Goal: Information Seeking & Learning: Find specific fact

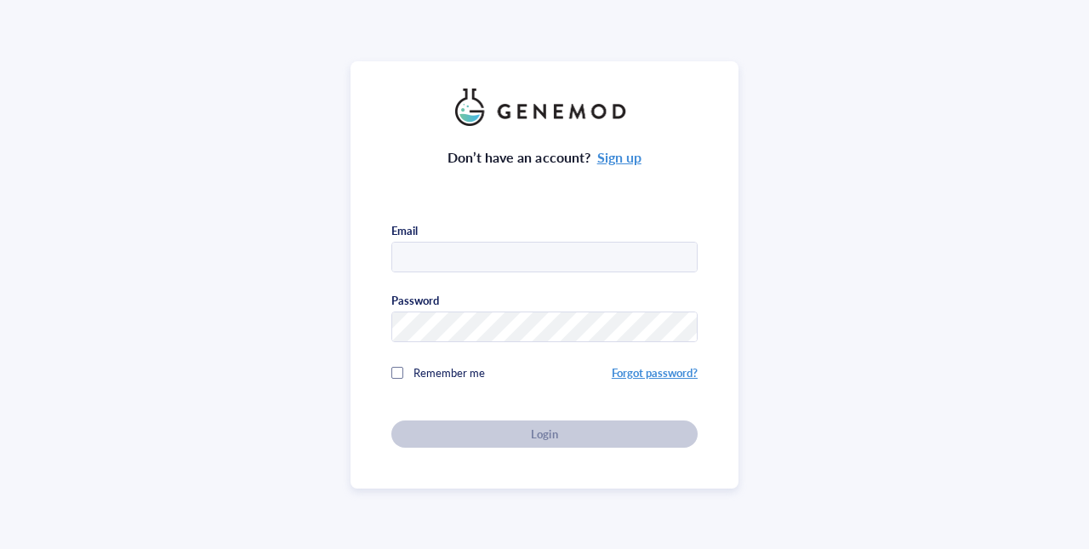
type input "[EMAIL_ADDRESS][DOMAIN_NAME]"
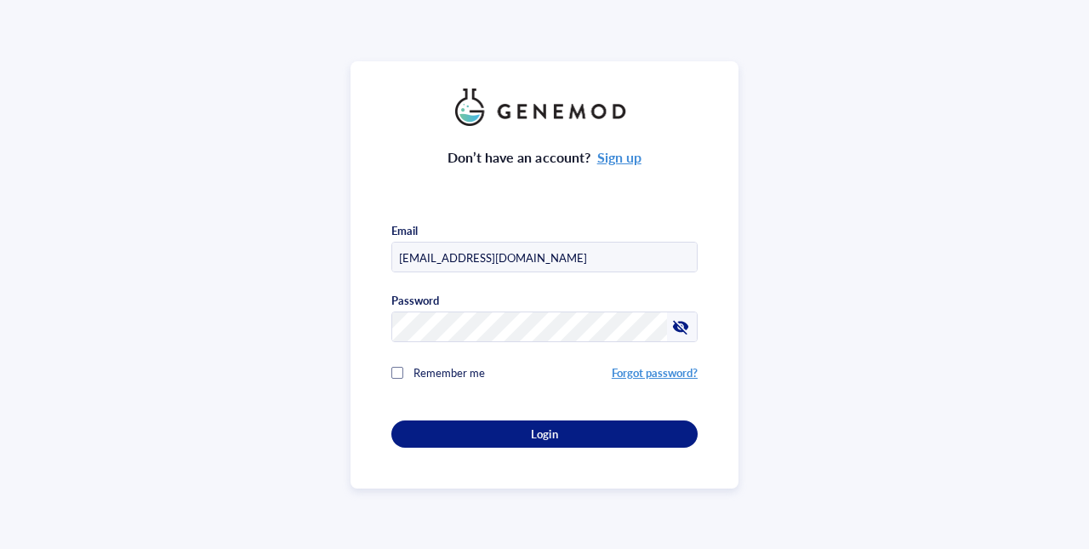
click at [721, 251] on div "Don’t have an account? Sign up Email [EMAIL_ADDRESS][DOMAIN_NAME] Password Reme…" at bounding box center [544, 274] width 388 height 427
click at [629, 259] on input "[EMAIL_ADDRESS][DOMAIN_NAME]" at bounding box center [544, 257] width 305 height 31
click at [812, 223] on div "Don’t have an account? Sign up Email [EMAIL_ADDRESS][DOMAIN_NAME] Password Reme…" at bounding box center [544, 274] width 1089 height 549
click at [800, 89] on div "Don’t have an account? Sign up Email [EMAIL_ADDRESS][DOMAIN_NAME] Password Reme…" at bounding box center [544, 274] width 1089 height 549
click at [507, 249] on input "[EMAIL_ADDRESS][DOMAIN_NAME]" at bounding box center [544, 257] width 305 height 31
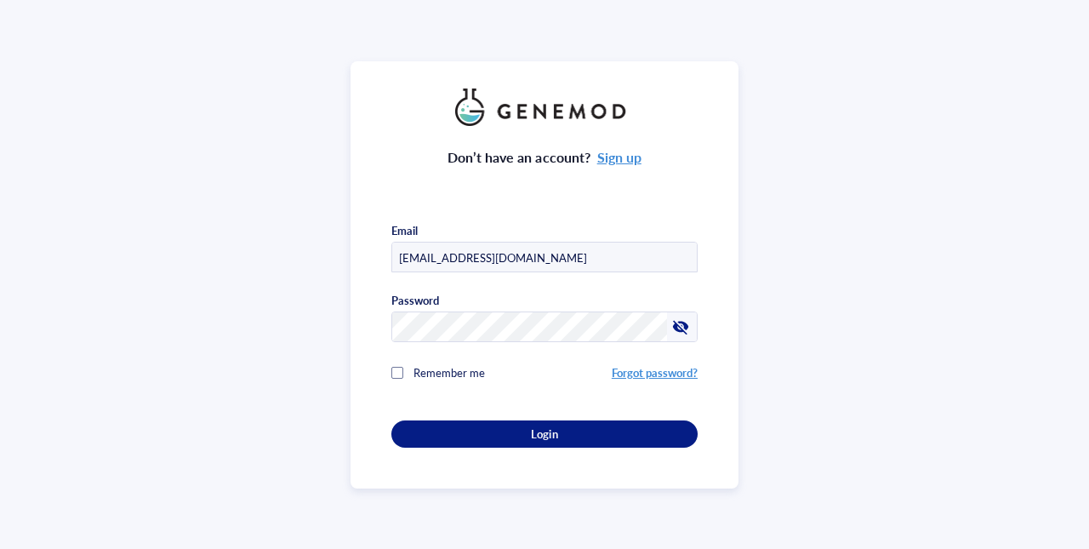
drag, startPoint x: 546, startPoint y: 258, endPoint x: 256, endPoint y: 246, distance: 290.3
click at [271, 251] on div "Don’t have an account? Sign up Email [EMAIL_ADDRESS][DOMAIN_NAME] Password Reme…" at bounding box center [544, 274] width 1089 height 549
click at [272, 291] on div "Don’t have an account? Sign up Email Password Remember me Forgot password? Login" at bounding box center [544, 274] width 1089 height 549
click at [265, 266] on div "Don’t have an account? Sign up Email Password Remember me Forgot password? Login" at bounding box center [544, 274] width 1089 height 549
drag, startPoint x: 415, startPoint y: 258, endPoint x: 407, endPoint y: 243, distance: 16.8
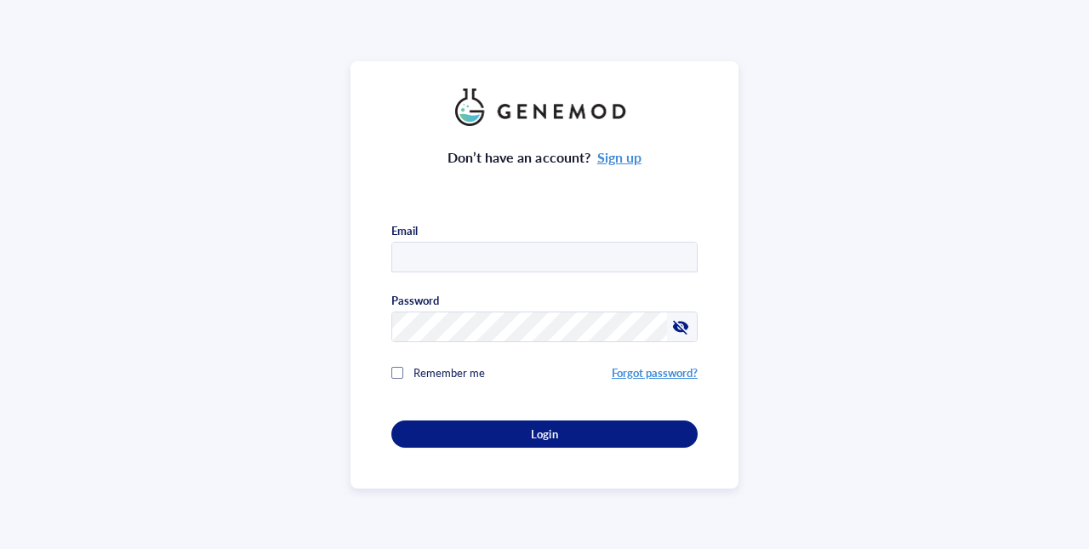
click at [415, 258] on input "text" at bounding box center [544, 257] width 305 height 31
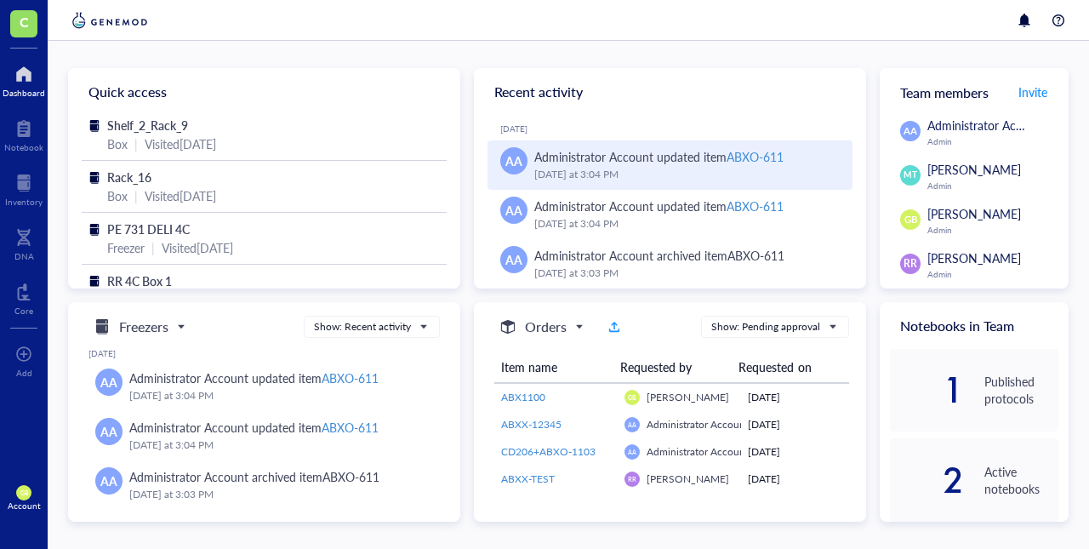
click at [755, 159] on div "ABXO-611" at bounding box center [754, 156] width 57 height 17
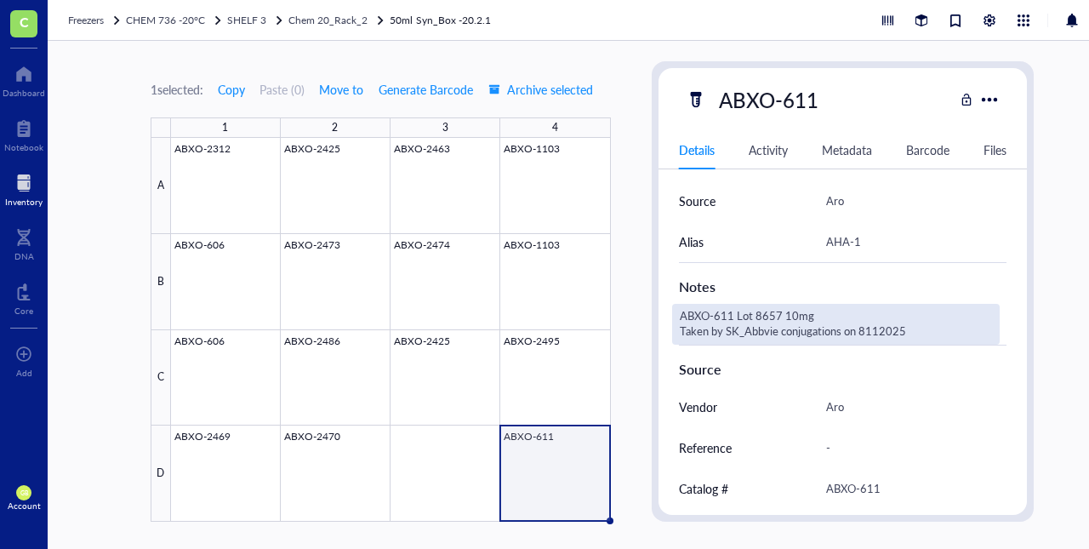
scroll to position [410, 0]
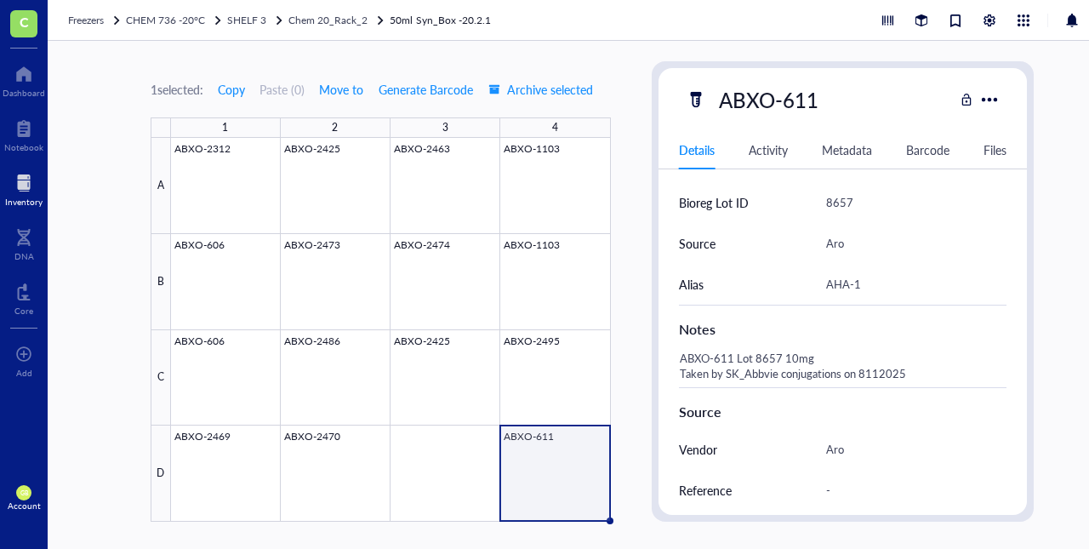
click at [20, 181] on div at bounding box center [23, 182] width 37 height 27
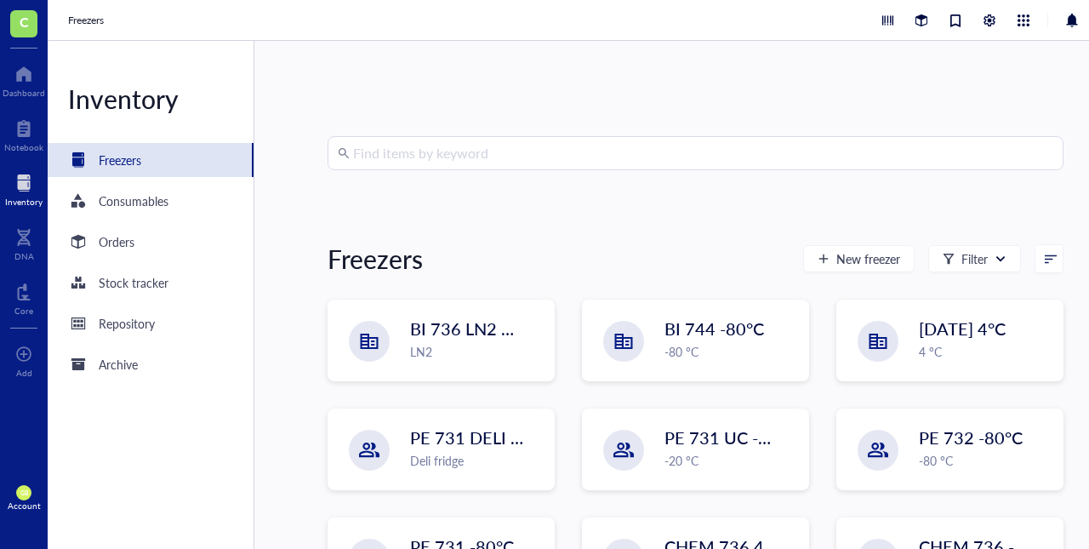
click at [504, 156] on input "search" at bounding box center [703, 153] width 700 height 32
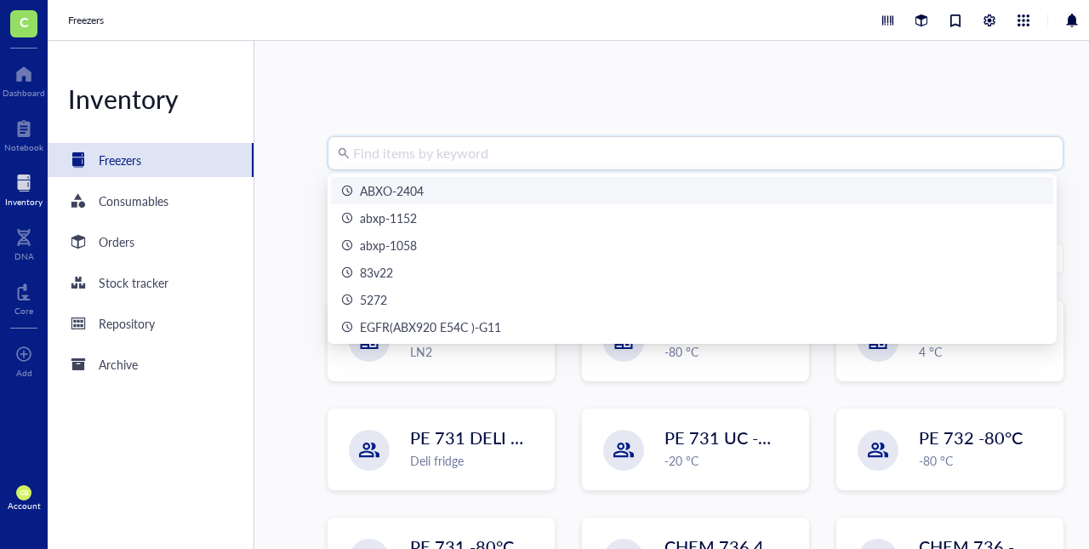
paste input "250703-0046"
type input "250703-0046"
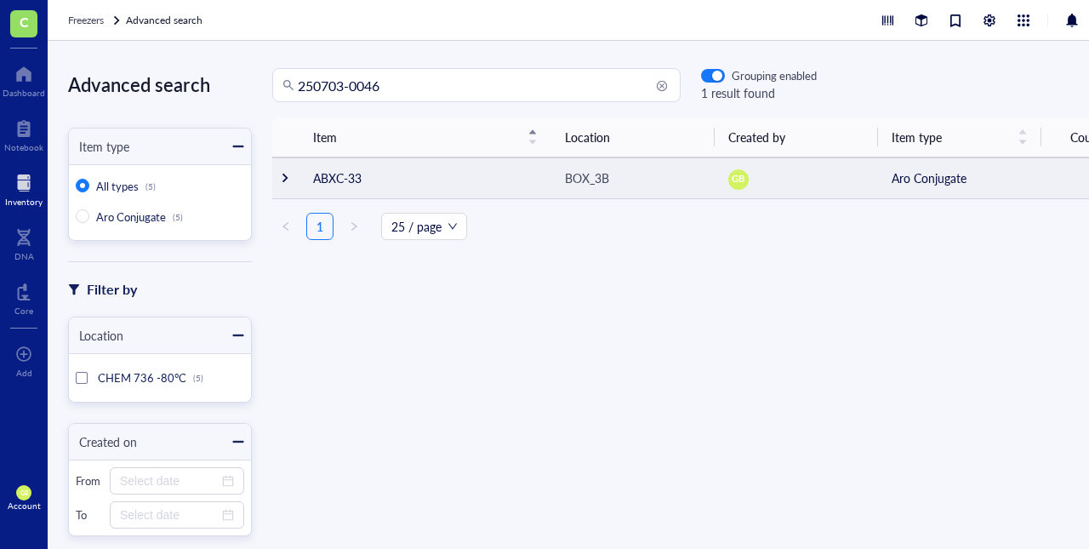
click at [288, 174] on div at bounding box center [285, 178] width 12 height 12
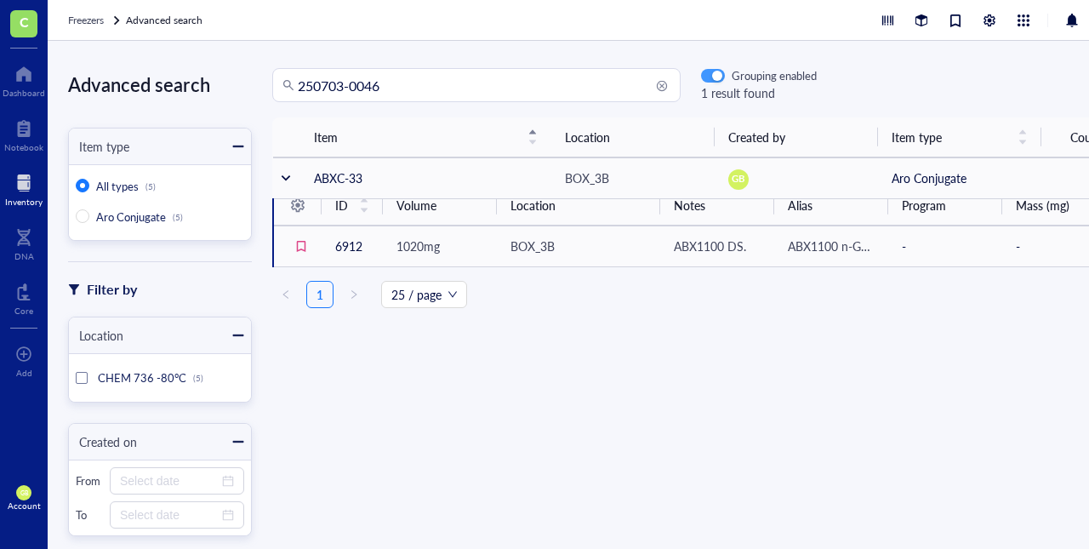
click at [715, 76] on div "button" at bounding box center [717, 76] width 10 height 10
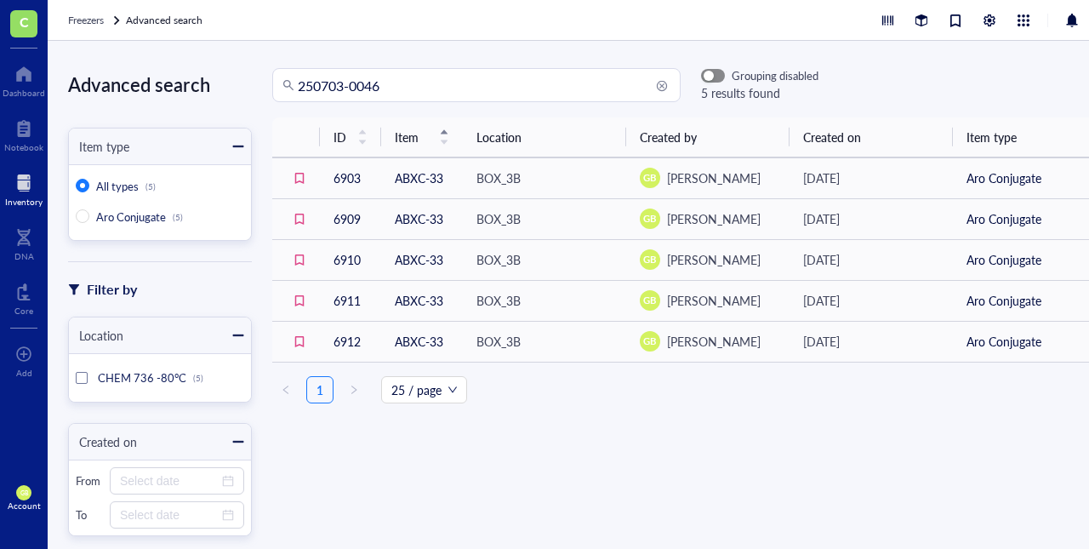
click at [715, 76] on span "button" at bounding box center [713, 76] width 22 height 12
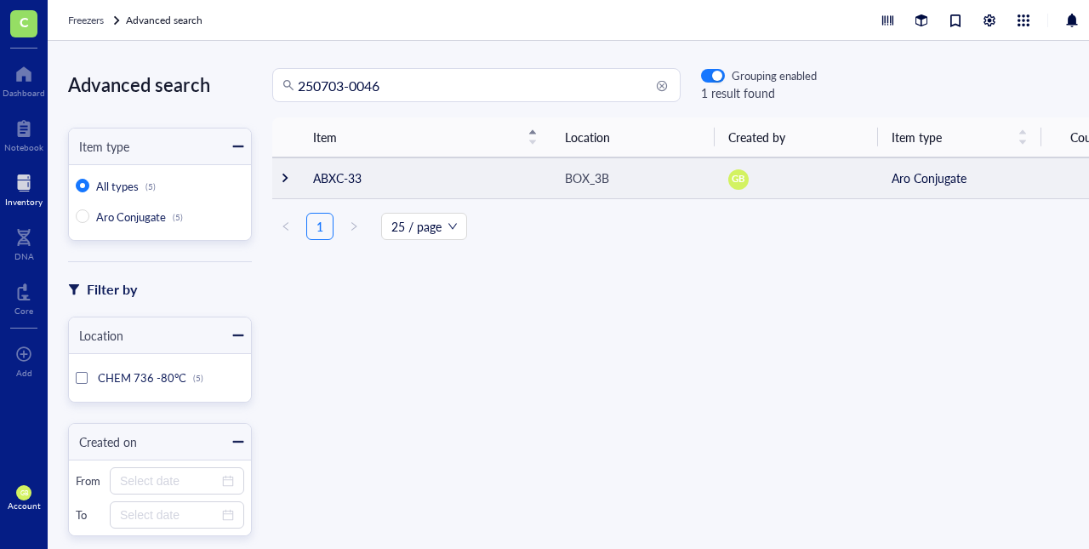
click at [281, 176] on div at bounding box center [285, 178] width 12 height 12
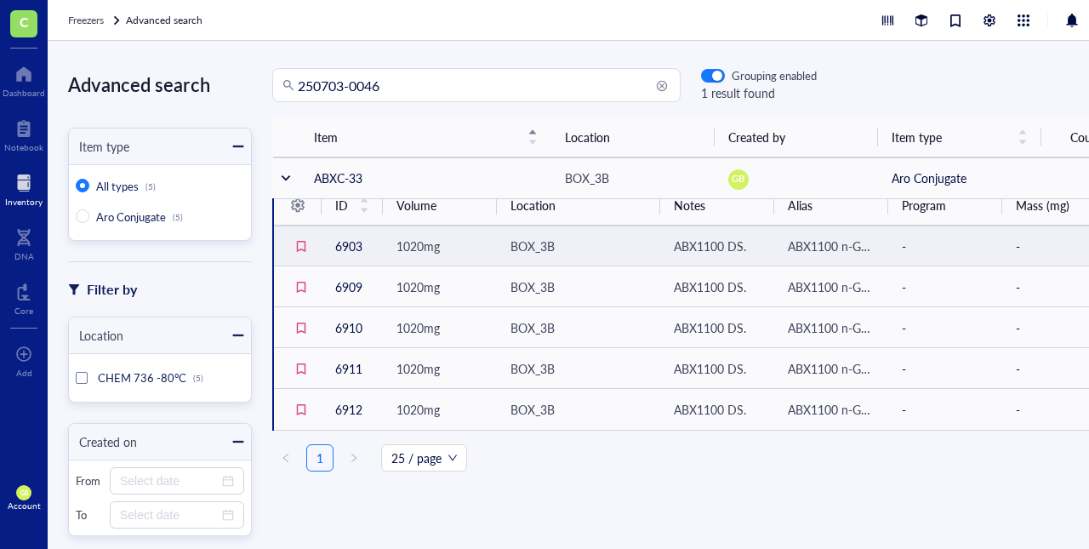
click at [546, 247] on div "BOX_3B" at bounding box center [532, 245] width 44 height 19
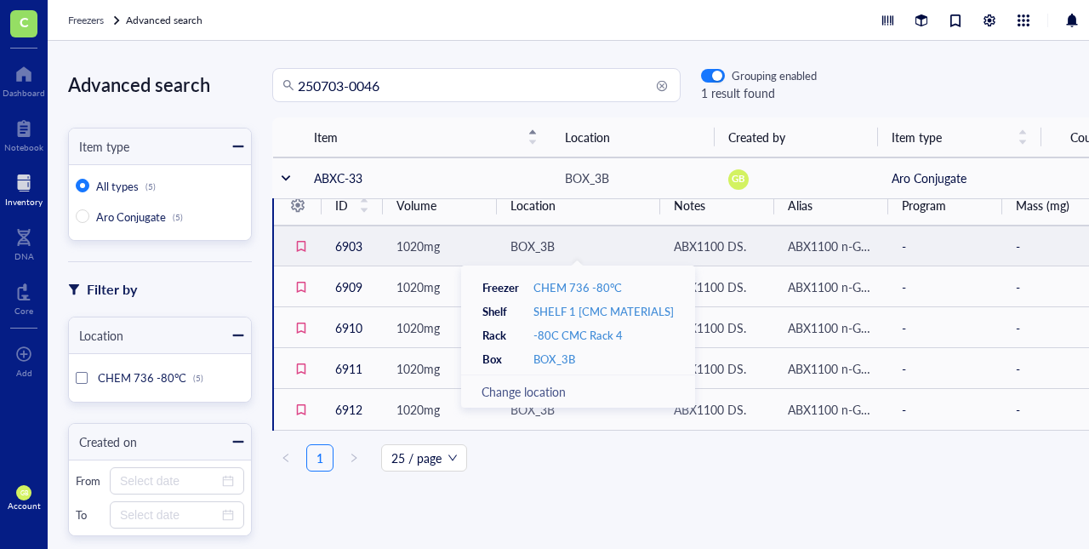
click at [528, 249] on div "BOX_3B" at bounding box center [532, 245] width 44 height 19
click at [538, 240] on div "BOX_3B" at bounding box center [532, 245] width 44 height 19
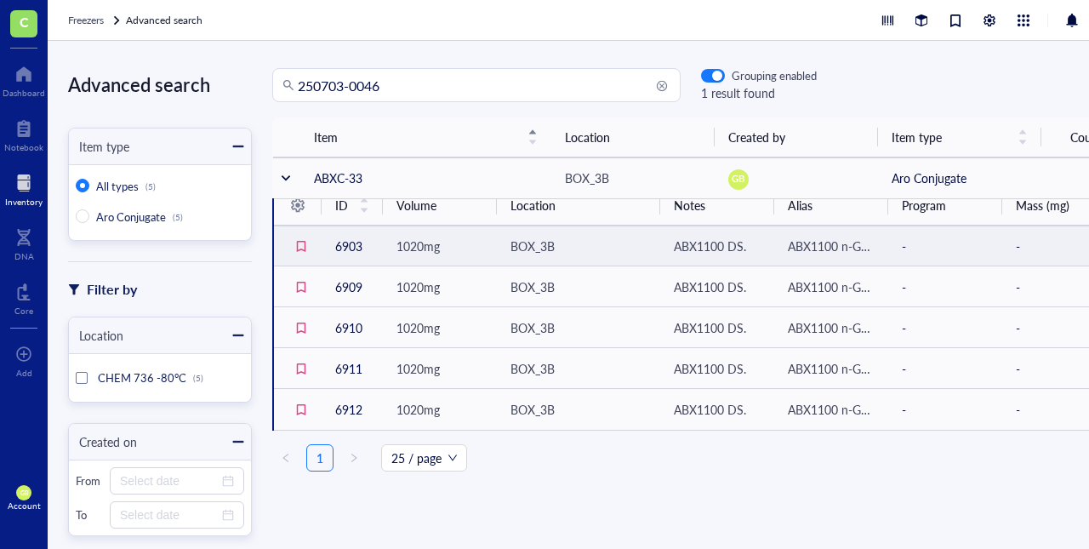
click at [568, 248] on div "BOX_3B" at bounding box center [578, 245] width 136 height 19
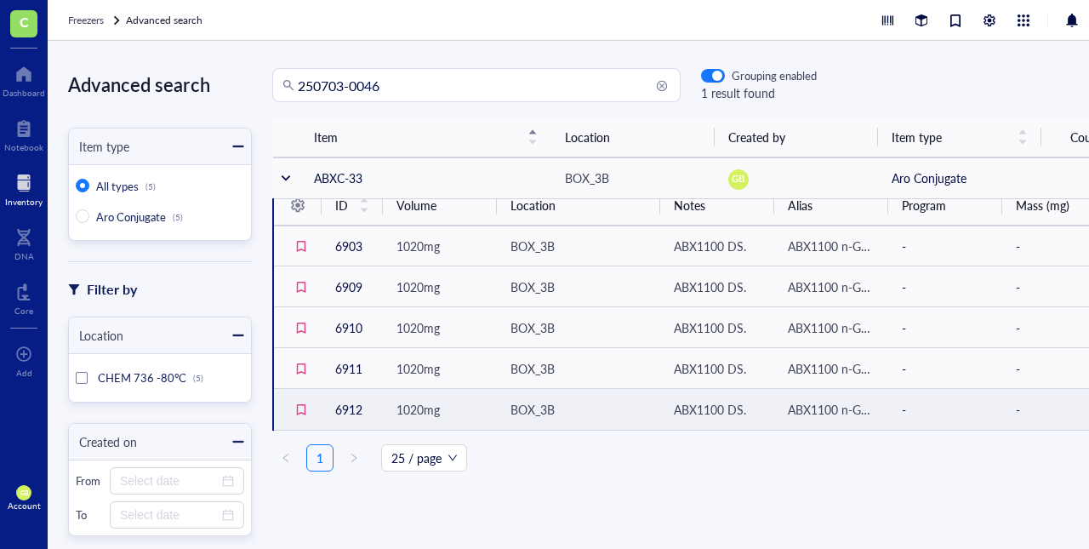
click at [580, 408] on div "BOX_3B" at bounding box center [578, 409] width 136 height 19
click at [393, 413] on td "1020mg" at bounding box center [440, 409] width 114 height 41
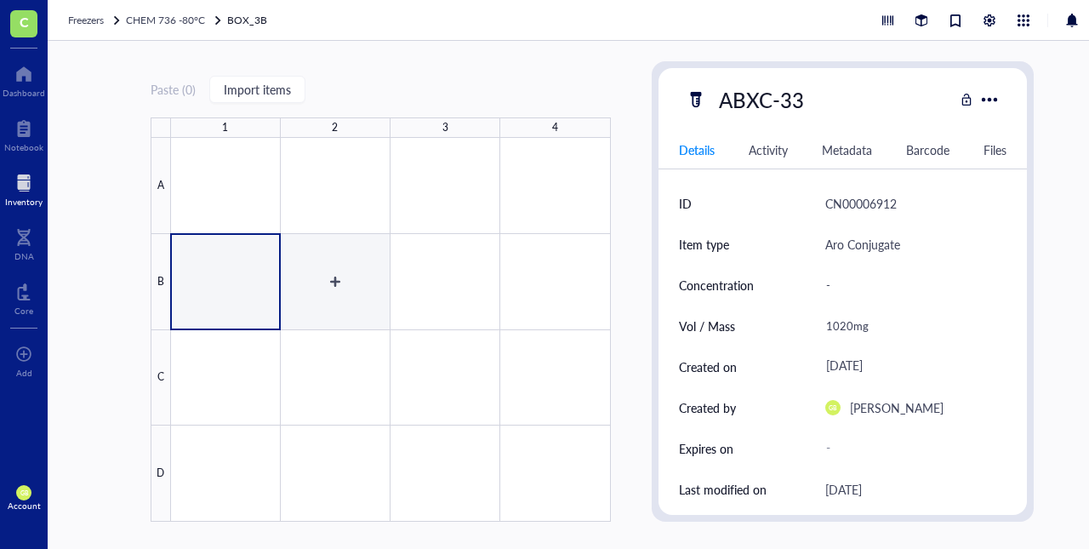
type textarea "Keep everyone on the same page…"
